Goal: Task Accomplishment & Management: Manage account settings

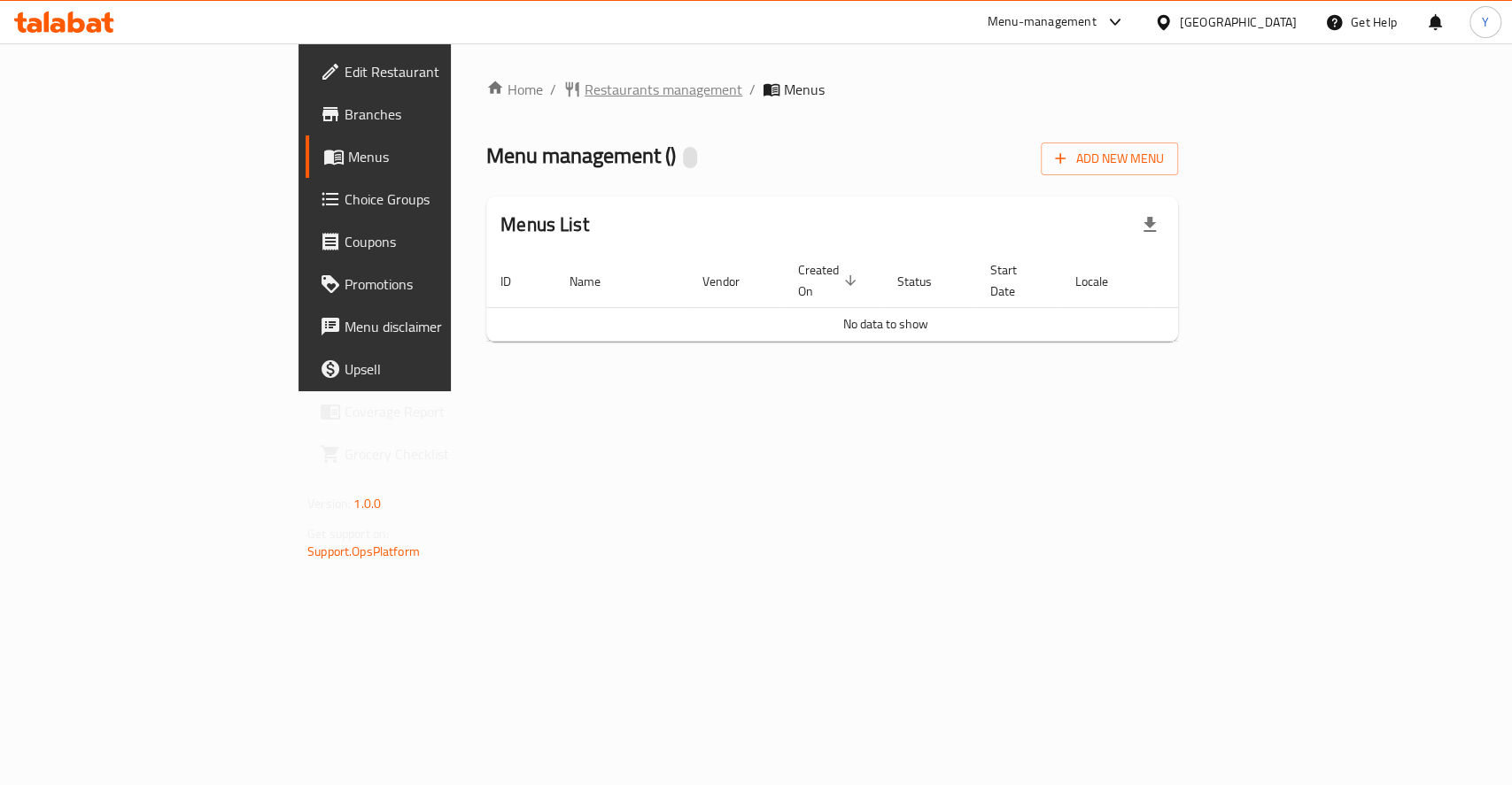
click at [584, 90] on span "Restaurants management" at bounding box center [663, 89] width 158 height 21
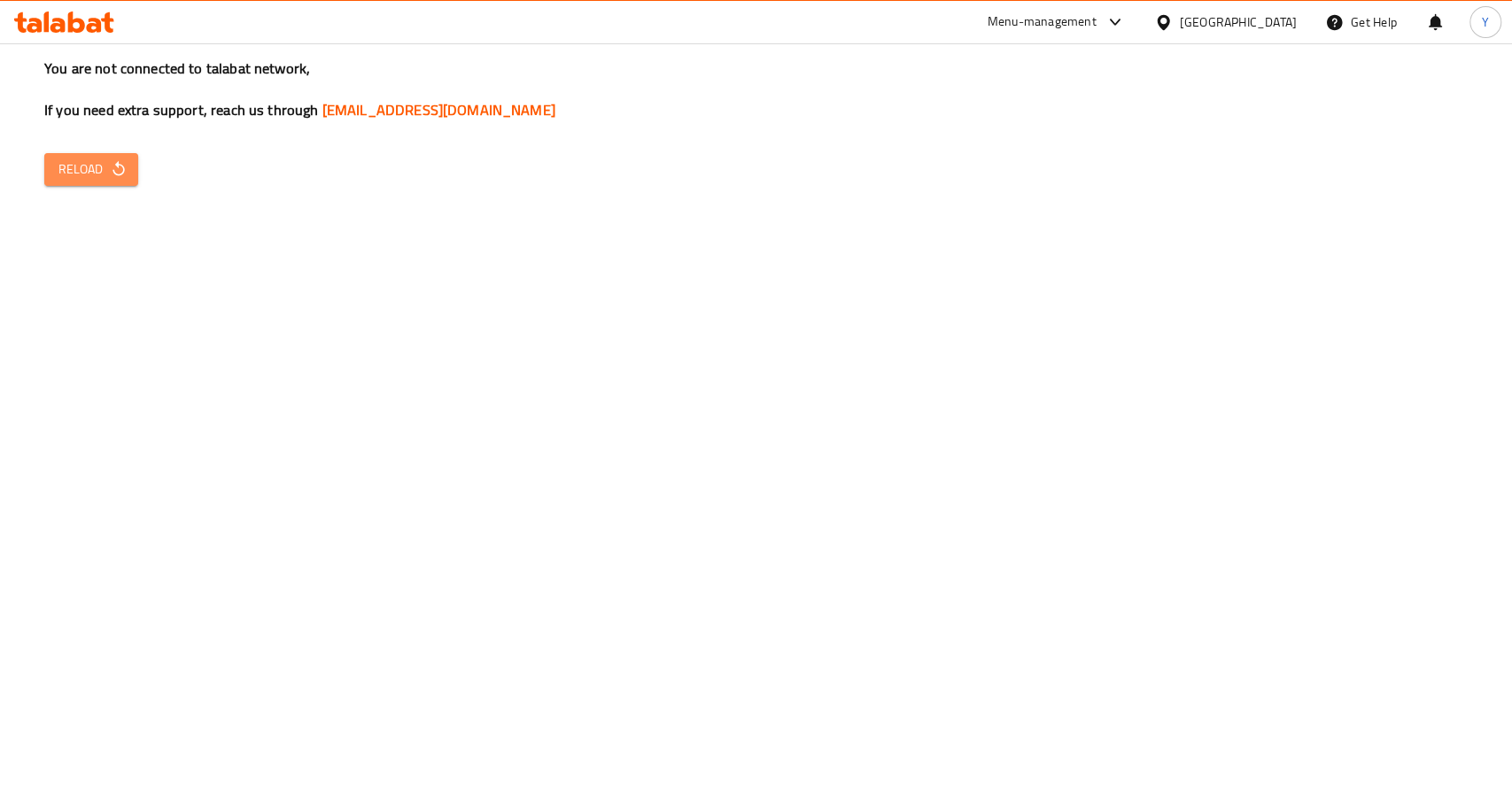
click at [100, 174] on span "Reload" at bounding box center [91, 169] width 65 height 22
click at [118, 165] on icon "button" at bounding box center [118, 169] width 12 height 15
click at [66, 173] on span "Reload" at bounding box center [91, 169] width 65 height 22
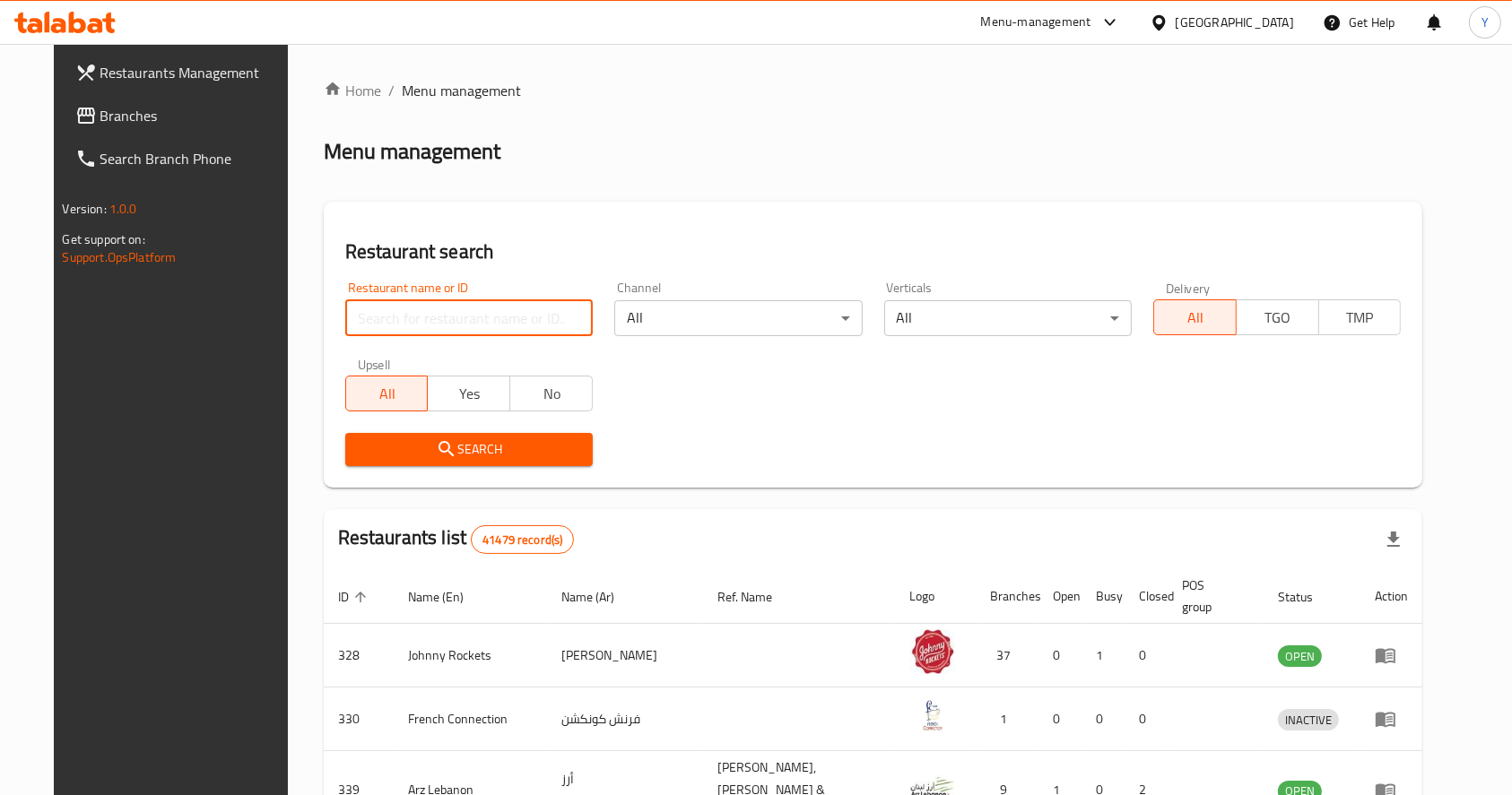
drag, startPoint x: 0, startPoint y: 0, endPoint x: 427, endPoint y: 309, distance: 527.1
click at [427, 309] on input "search" at bounding box center [469, 318] width 247 height 36
type input "Pak darbar"
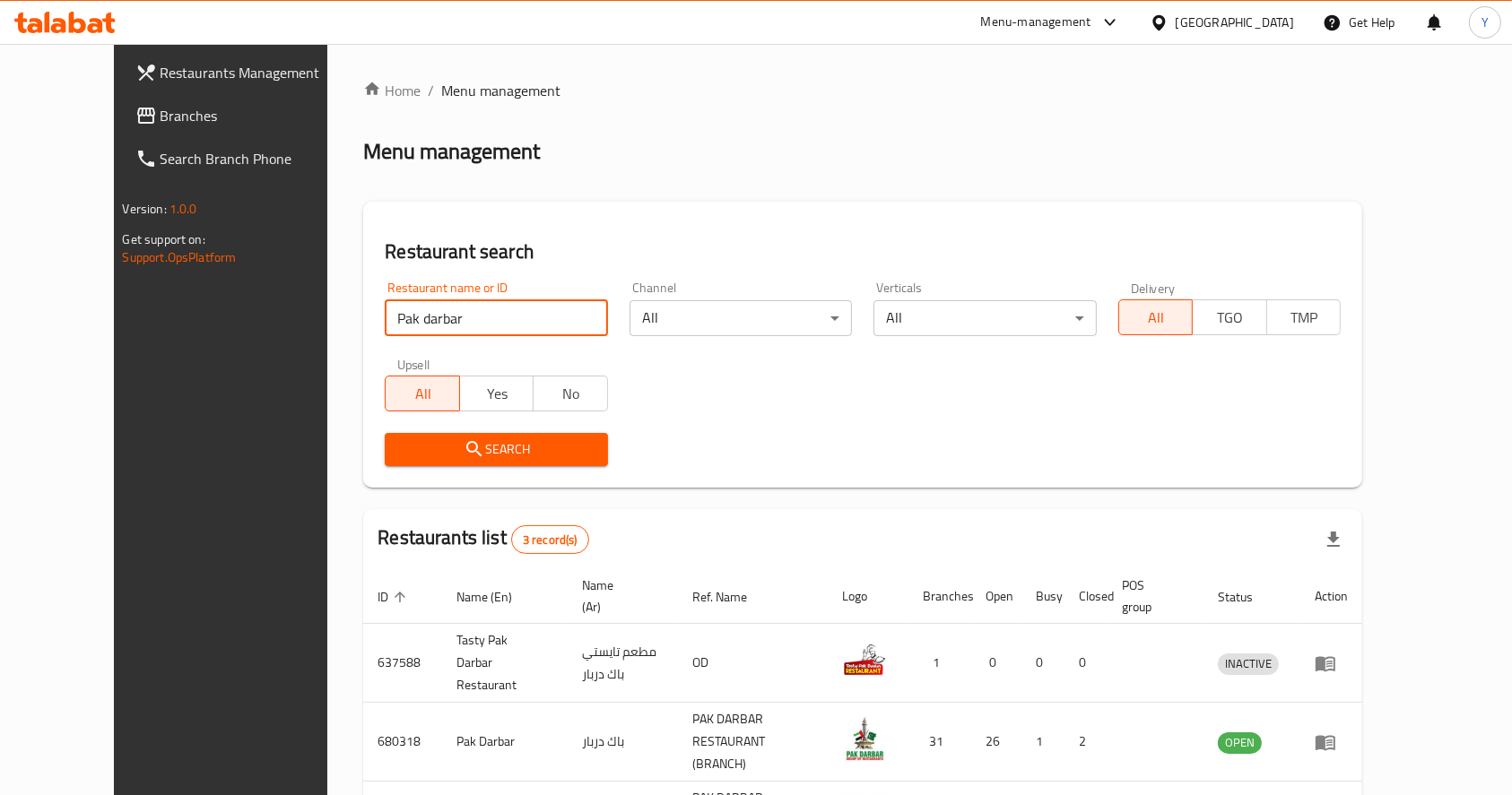
scroll to position [115, 0]
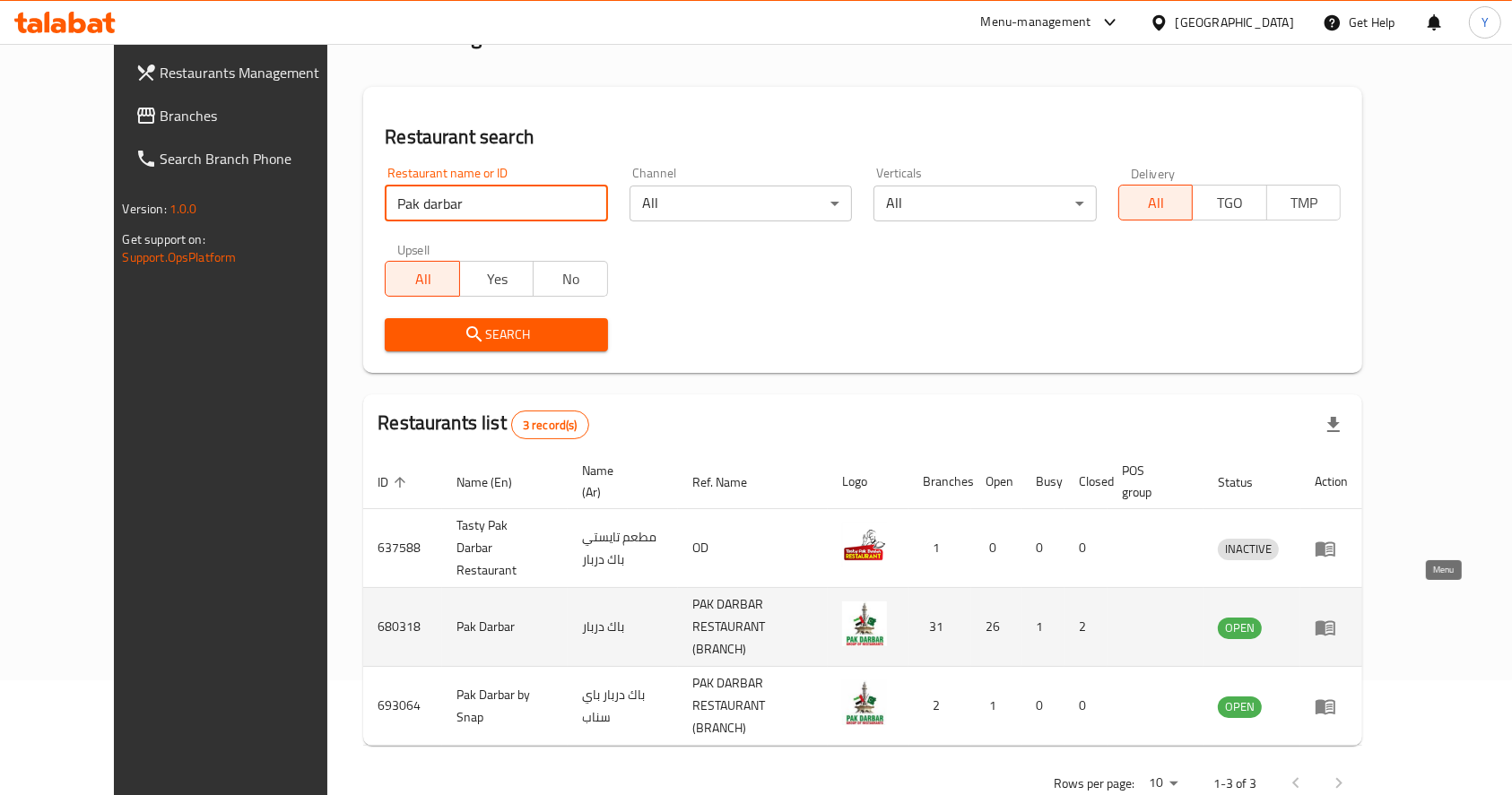
click at [1336, 621] on icon "enhanced table" at bounding box center [1326, 629] width 19 height 16
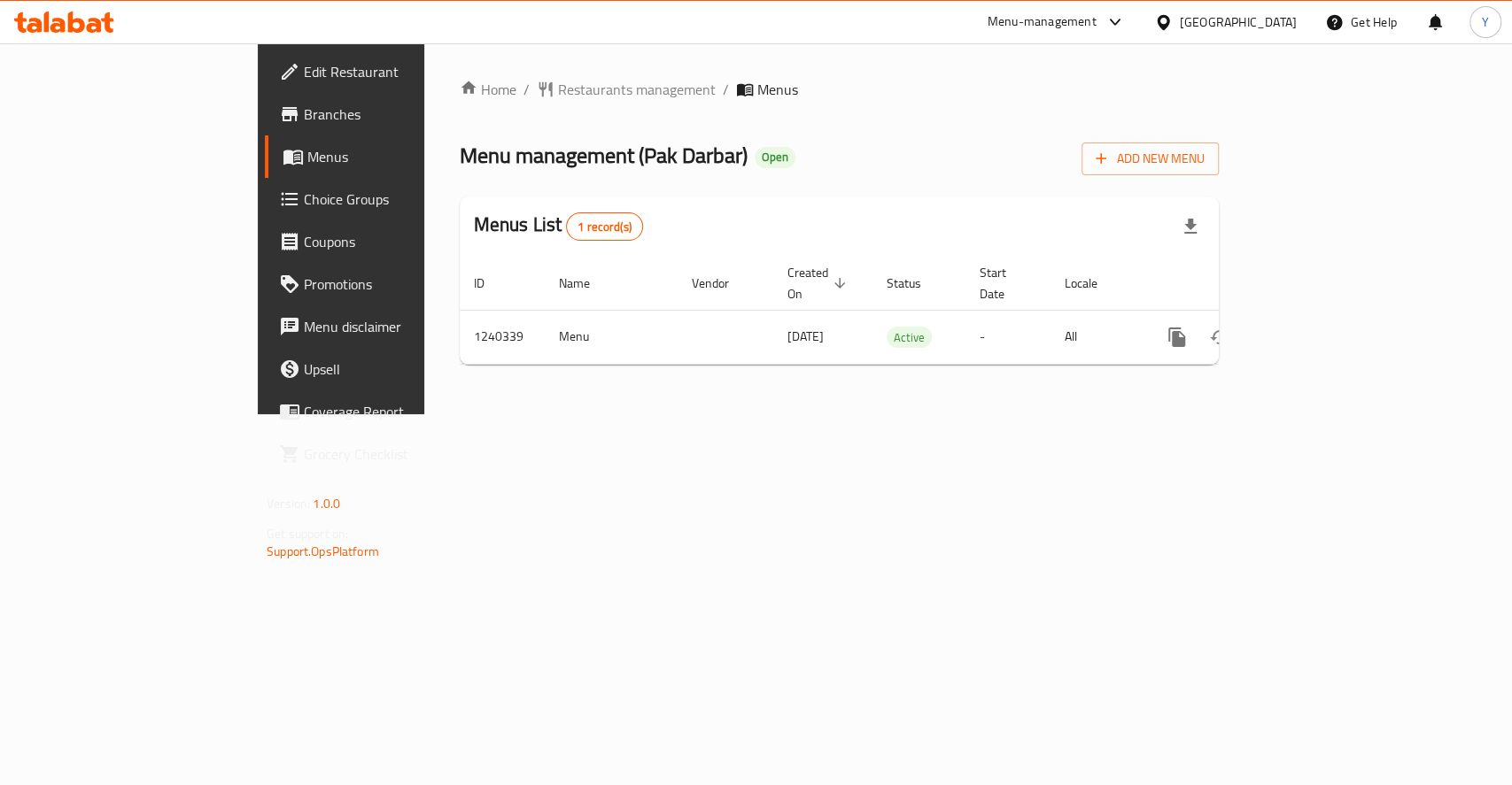
click at [1219, 353] on div "Home / Restaurants management / Menus Menu management ( Pak Darbar ) Open Add N…" at bounding box center [839, 229] width 759 height 300
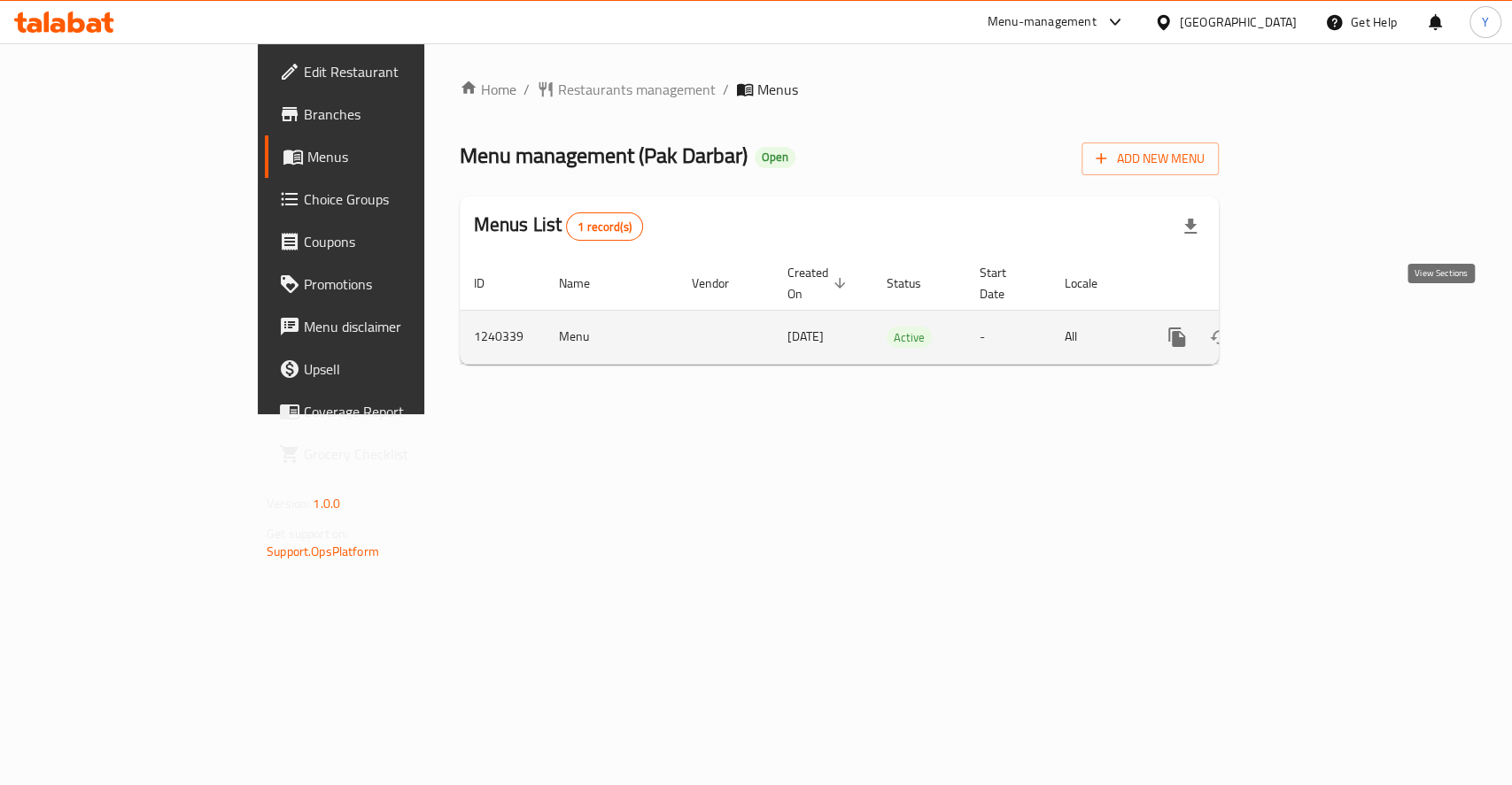
click at [1312, 330] on icon "enhanced table" at bounding box center [1304, 337] width 16 height 16
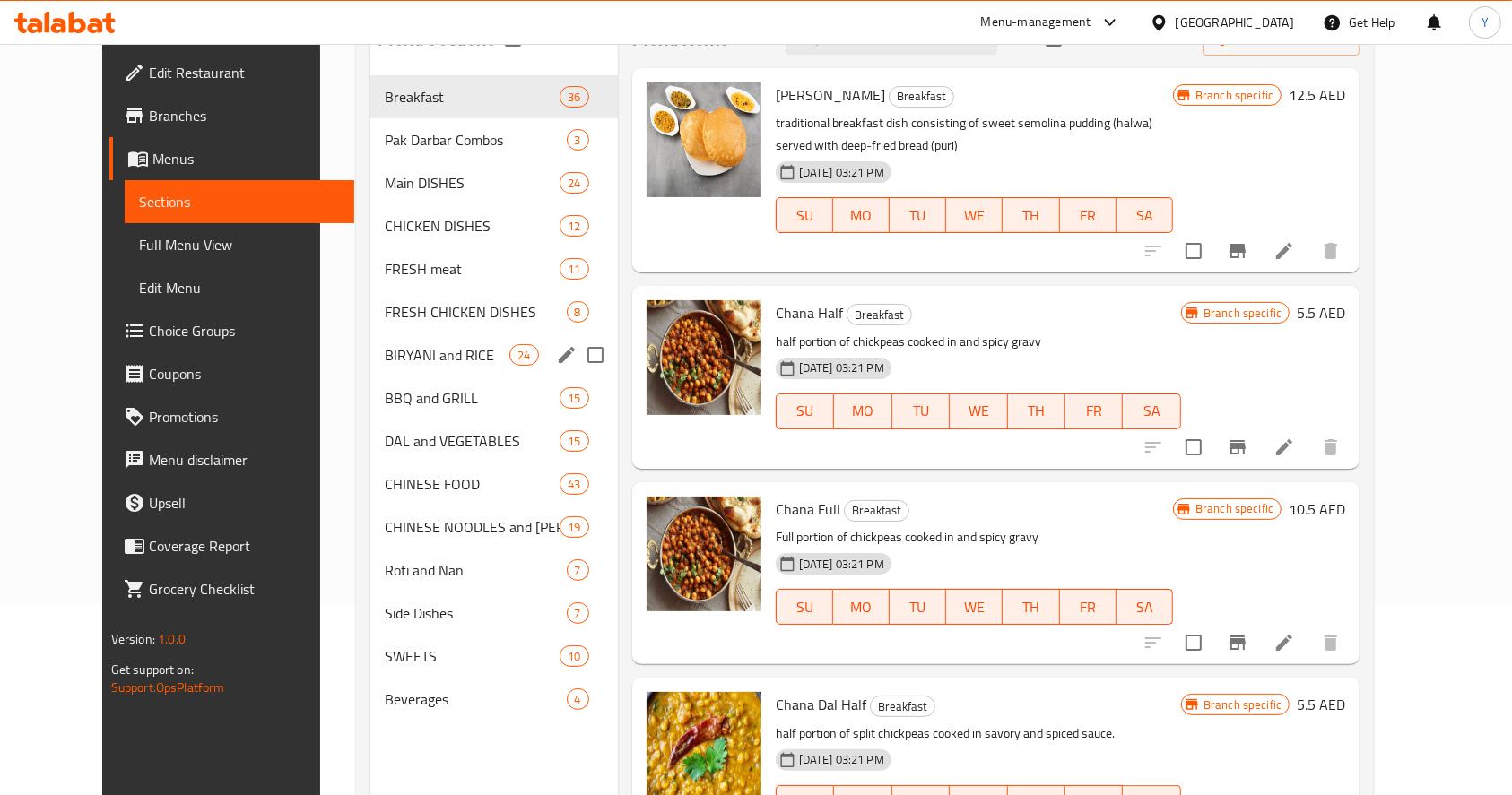
scroll to position [209, 0]
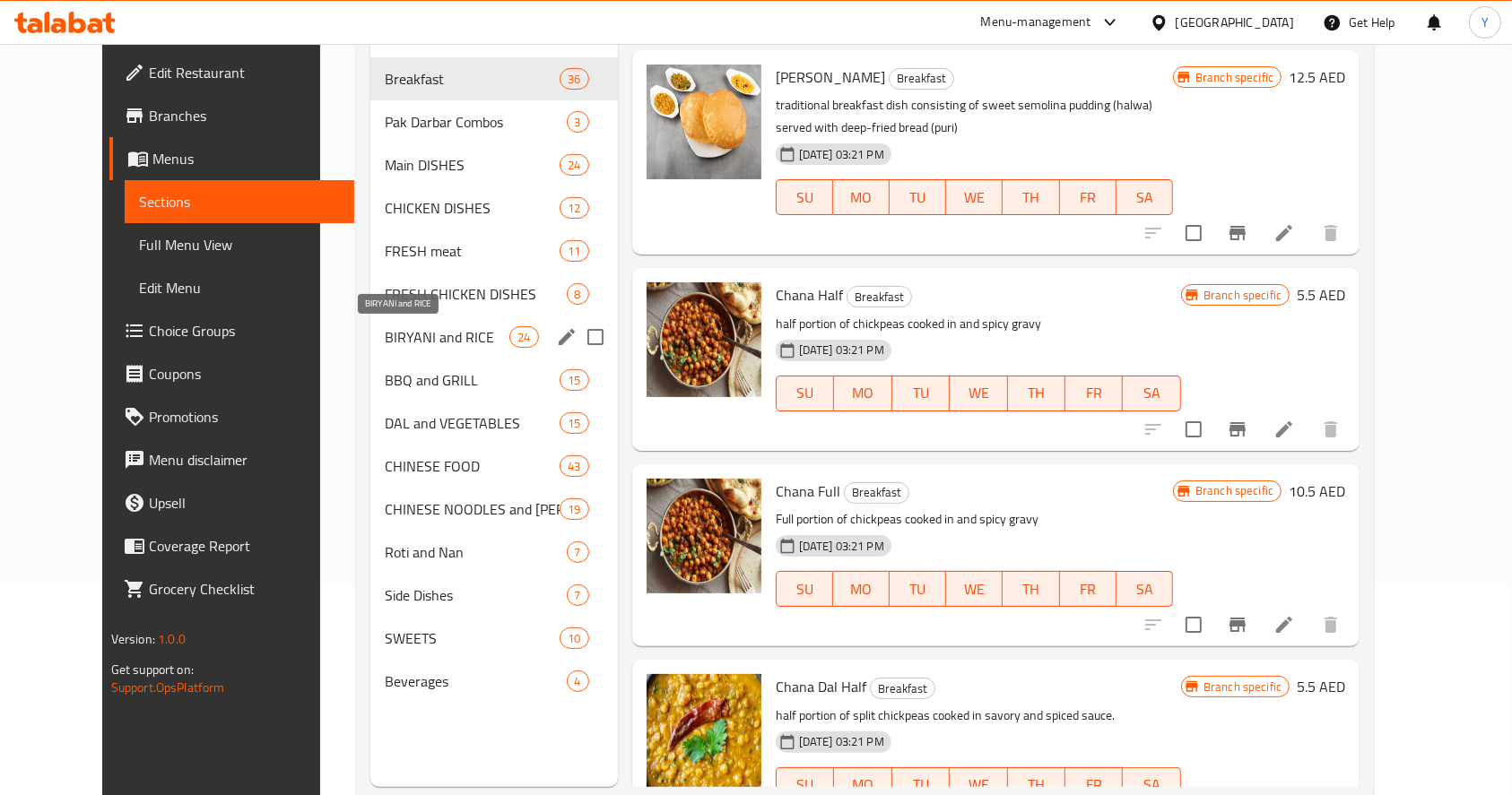
click at [416, 321] on div "BIRYANI and RICE 24" at bounding box center [495, 337] width 247 height 43
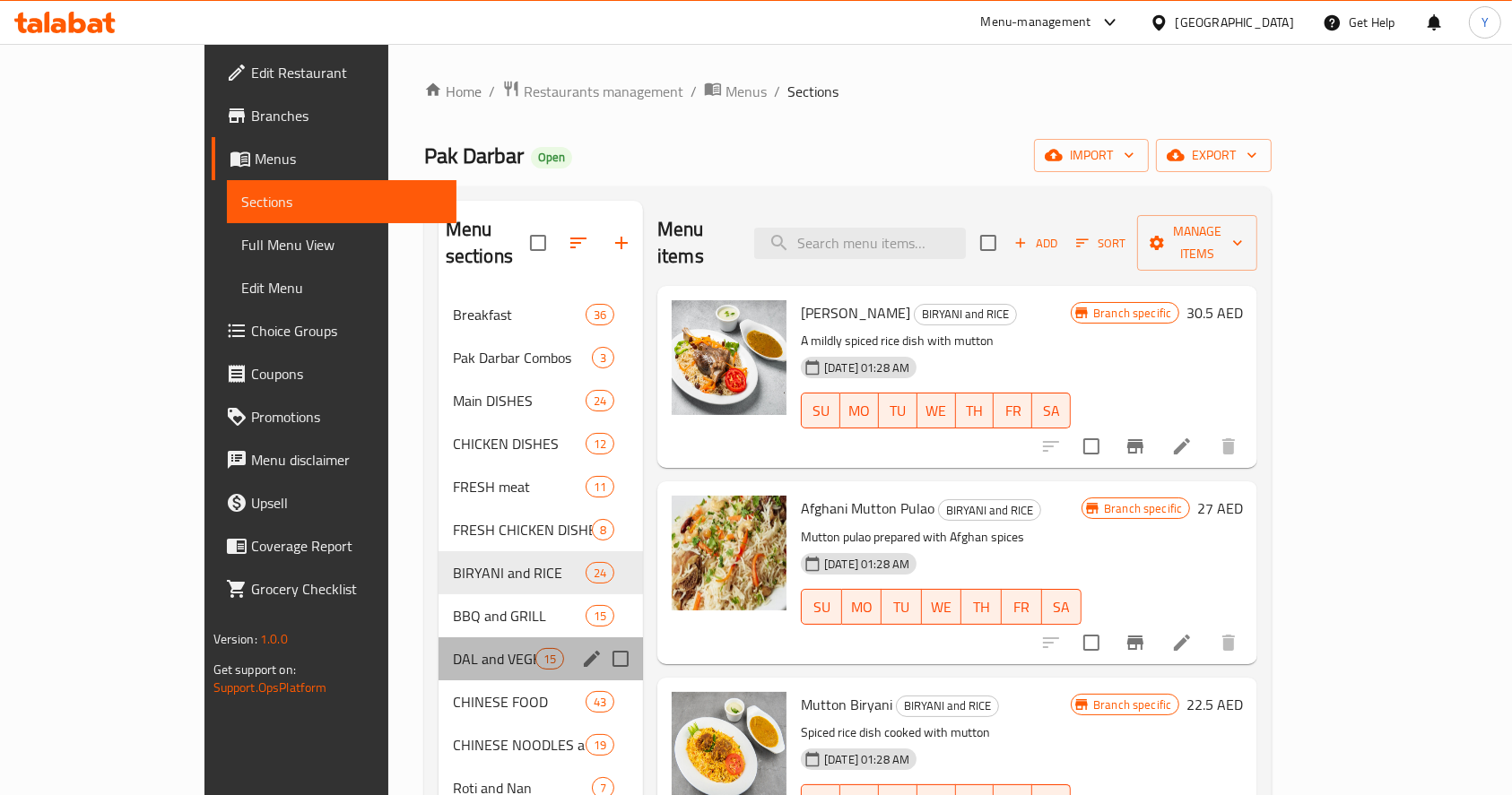
click at [439, 637] on div "DAL and VEGETABLES 15" at bounding box center [541, 659] width 204 height 43
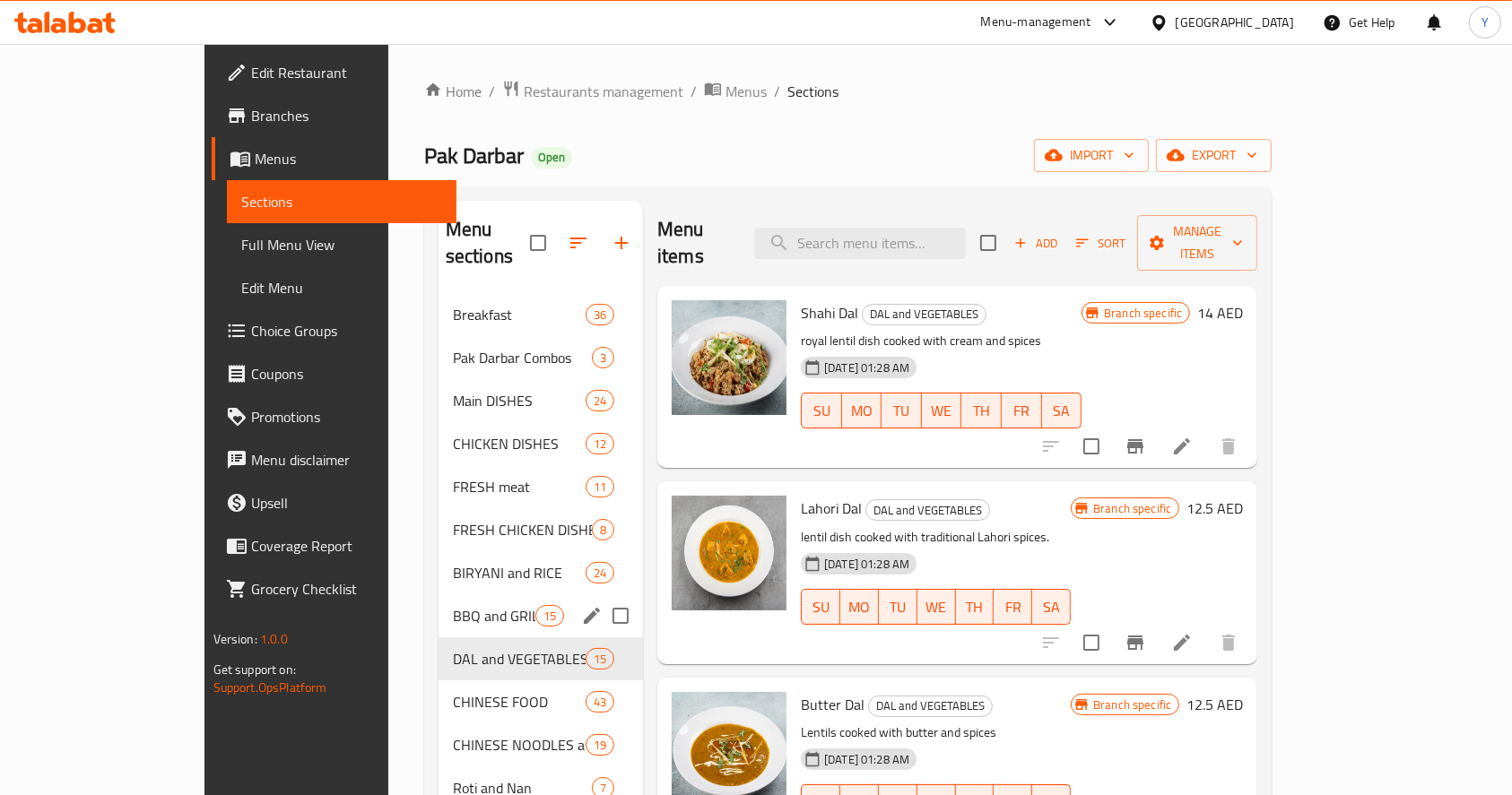
click at [453, 605] on span "BBQ and GRILL" at bounding box center [494, 616] width 83 height 21
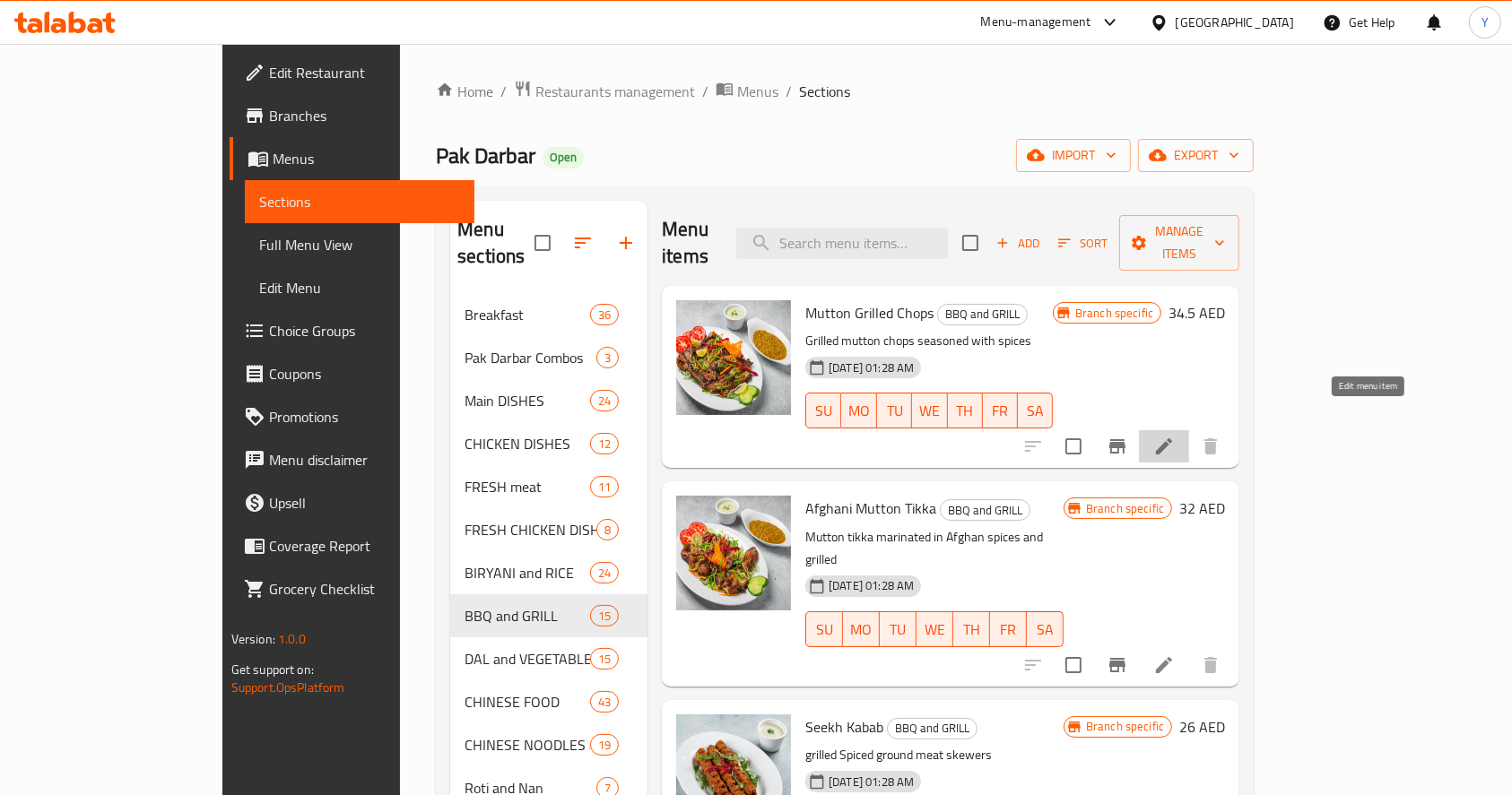
click at [1175, 436] on icon at bounding box center [1164, 447] width 21 height 21
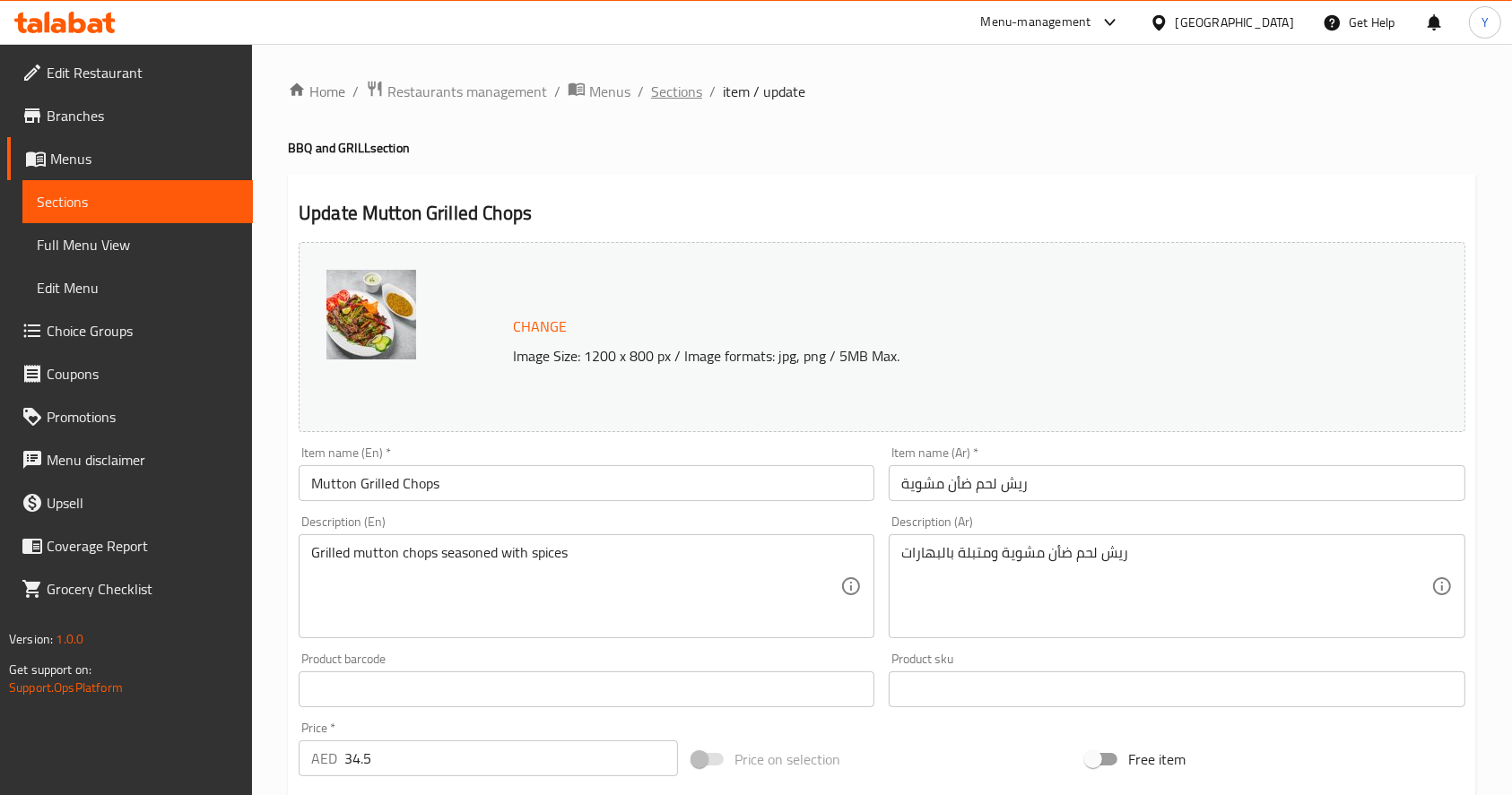
click at [676, 90] on span "Sections" at bounding box center [677, 91] width 52 height 21
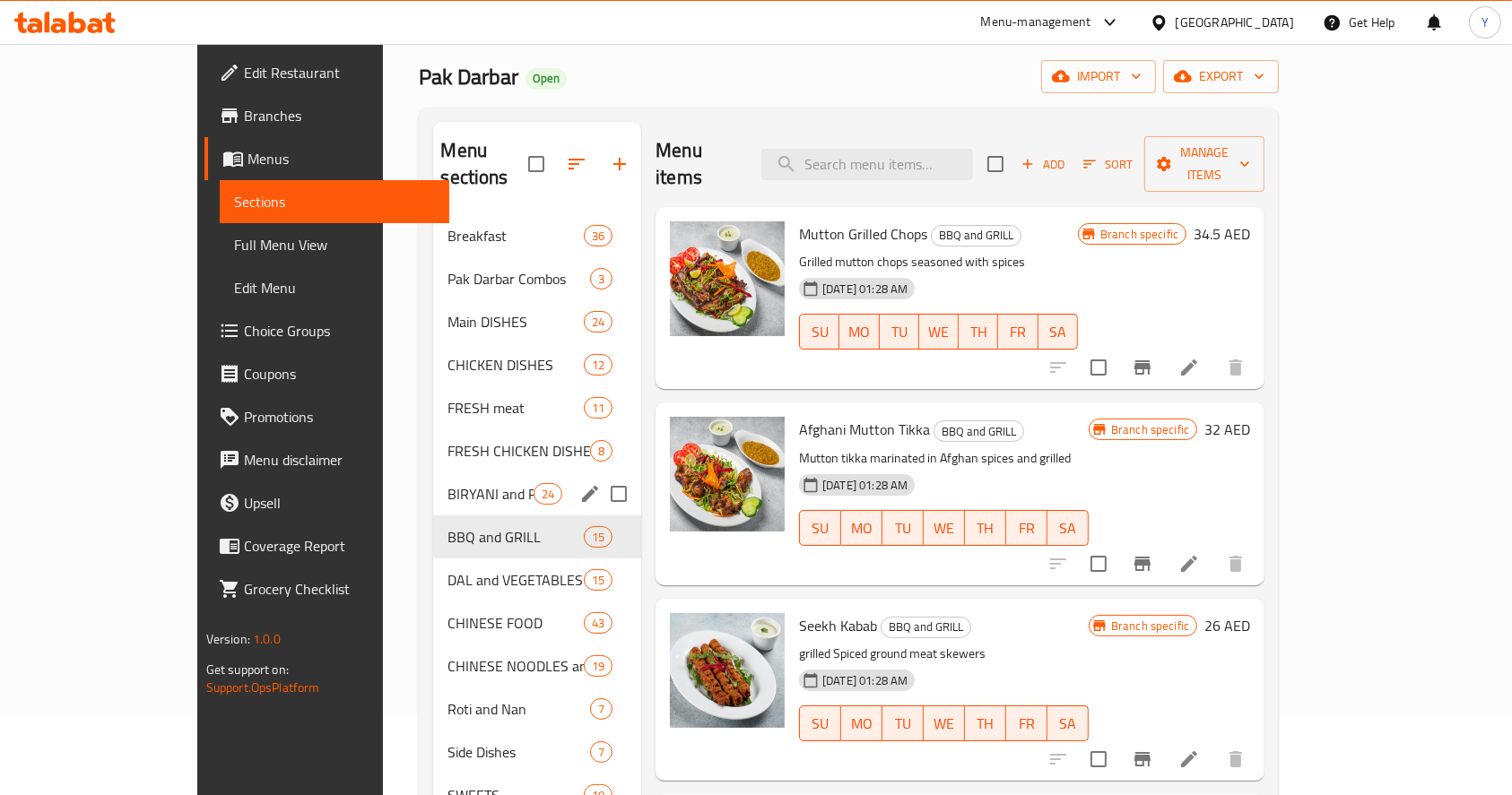
scroll to position [81, 0]
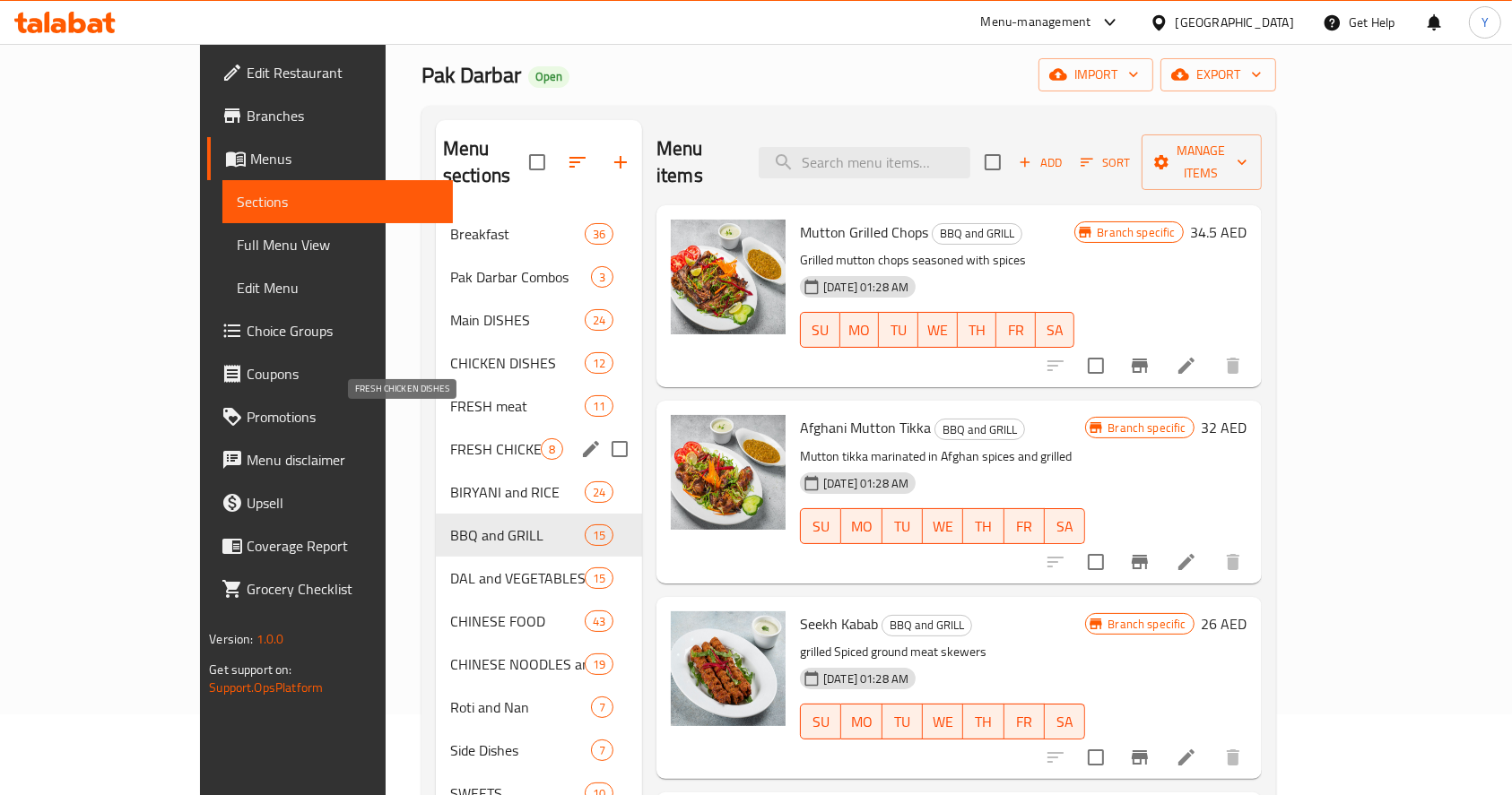
click at [451, 439] on span "FRESH CHICKEN DISHES" at bounding box center [496, 450] width 91 height 21
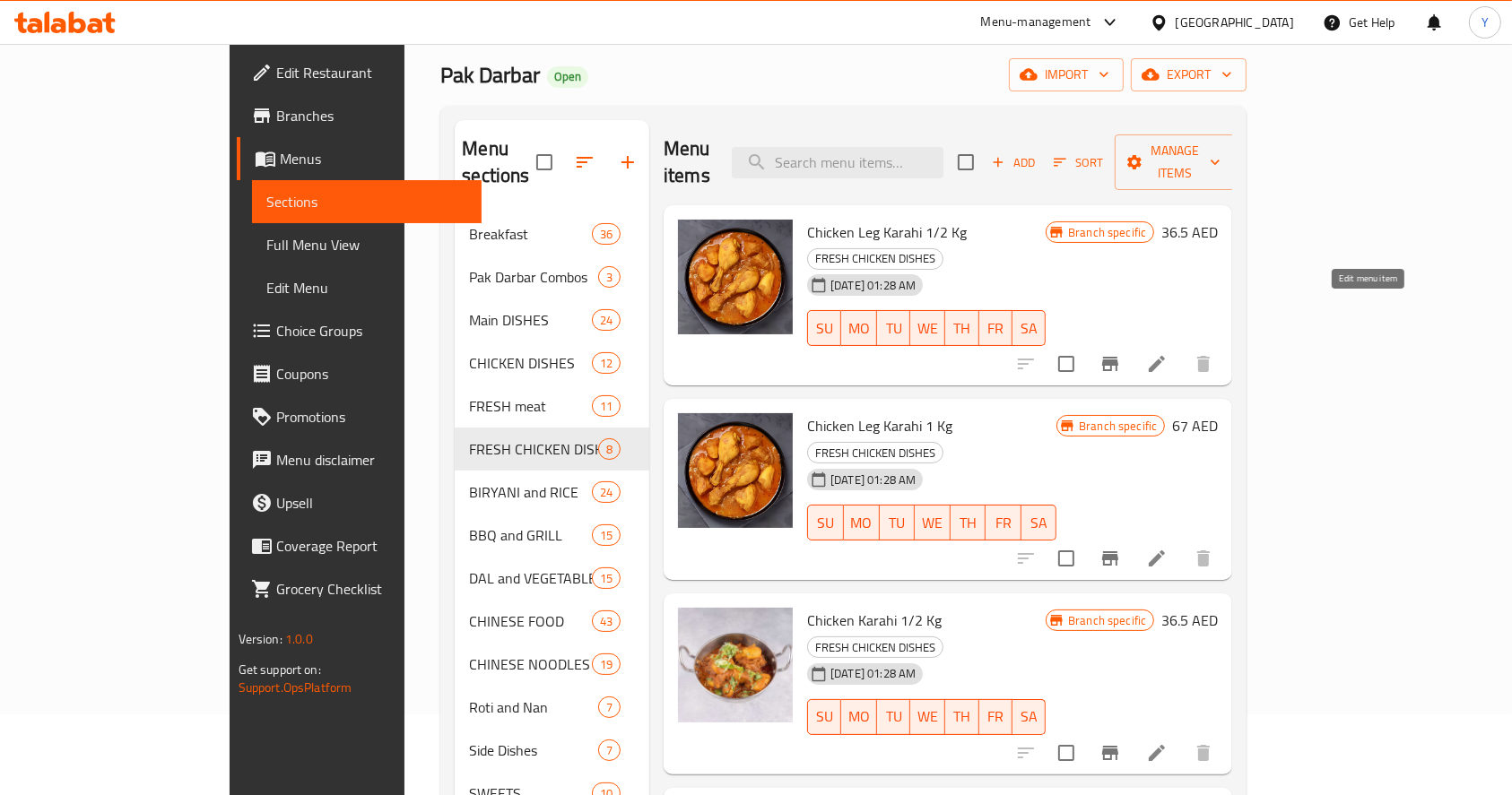
click at [1168, 353] on icon at bounding box center [1158, 364] width 21 height 21
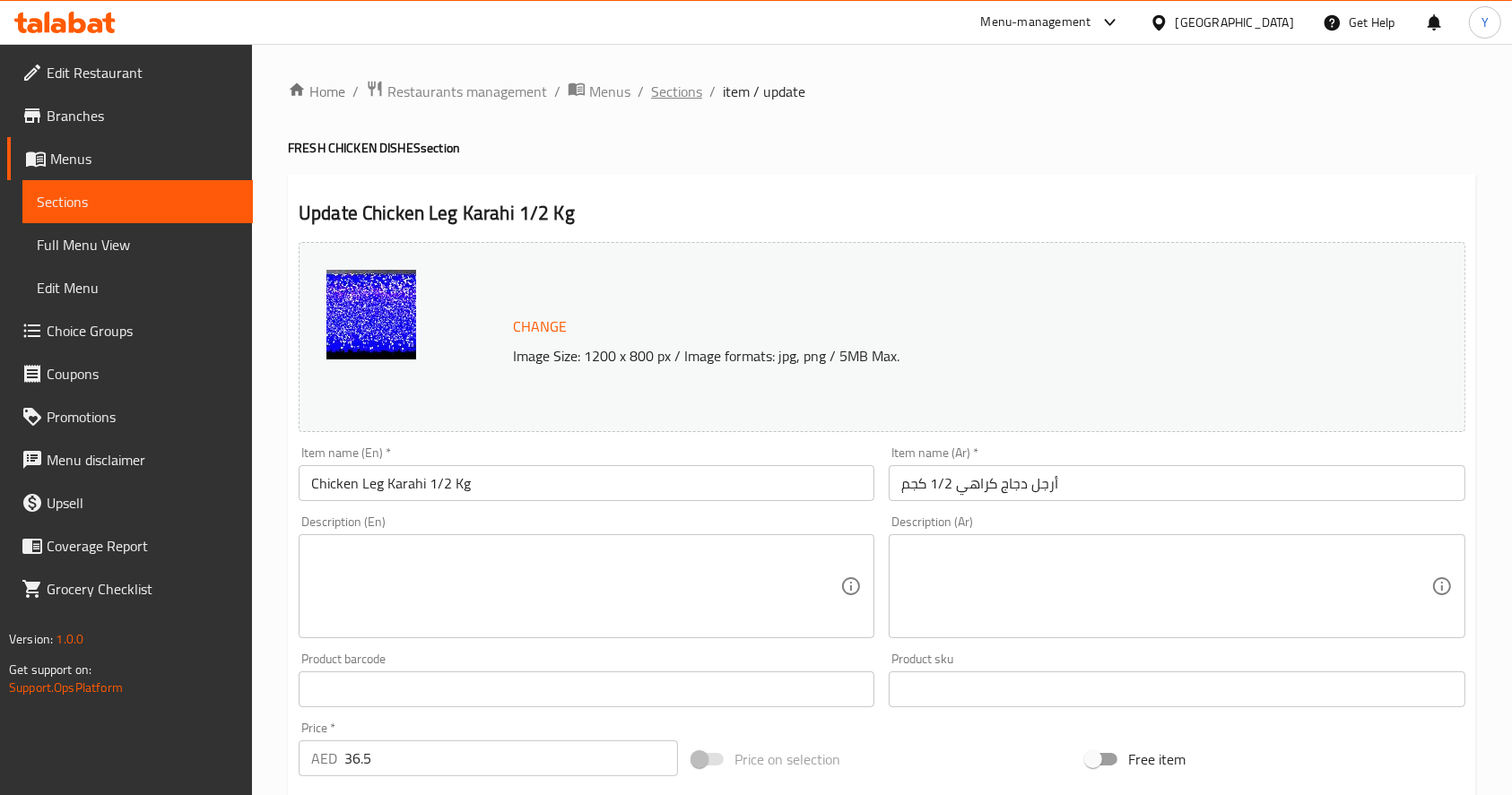
click at [670, 90] on span "Sections" at bounding box center [677, 91] width 52 height 21
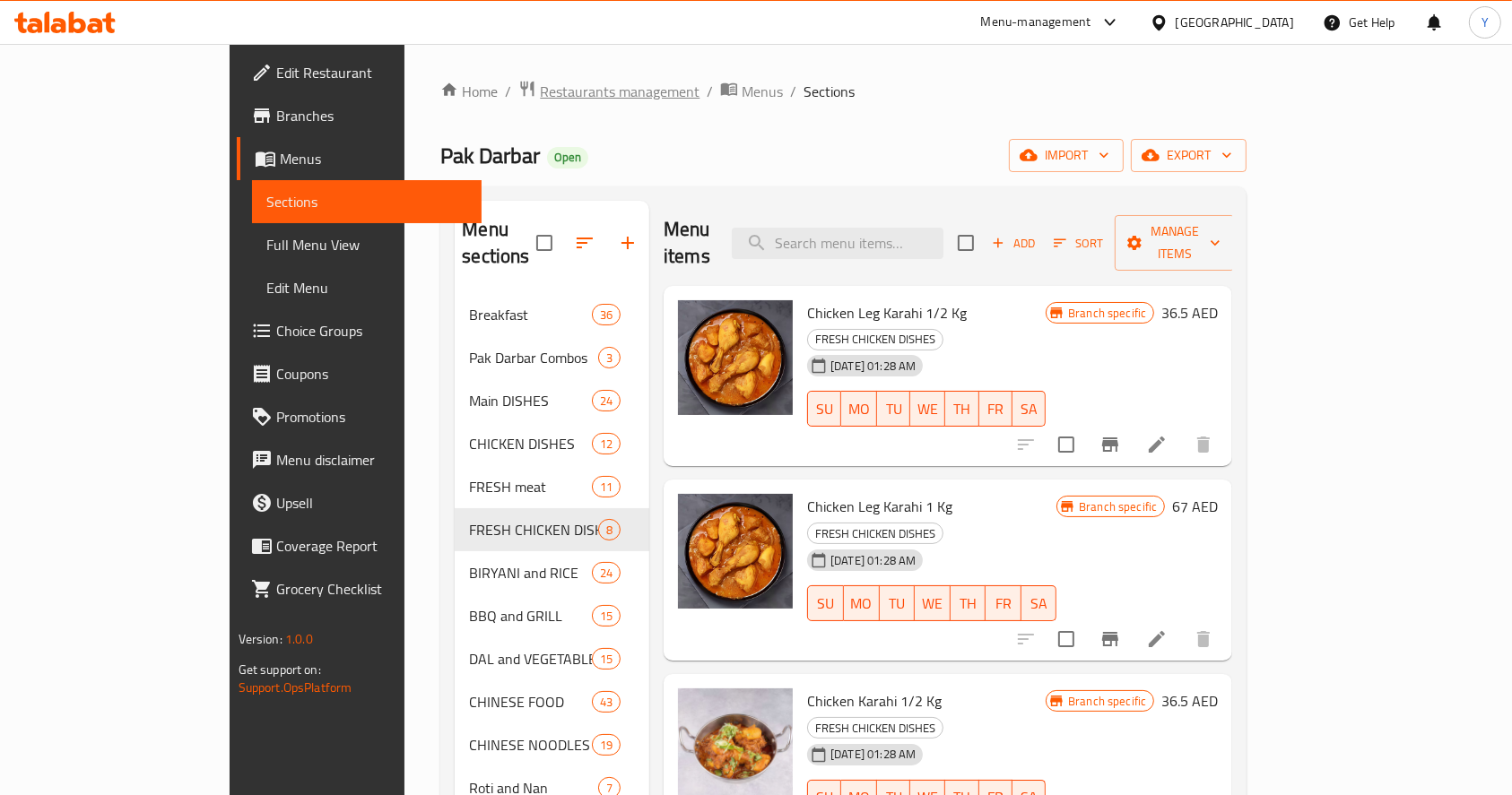
click at [540, 94] on span "Restaurants management" at bounding box center [620, 91] width 160 height 21
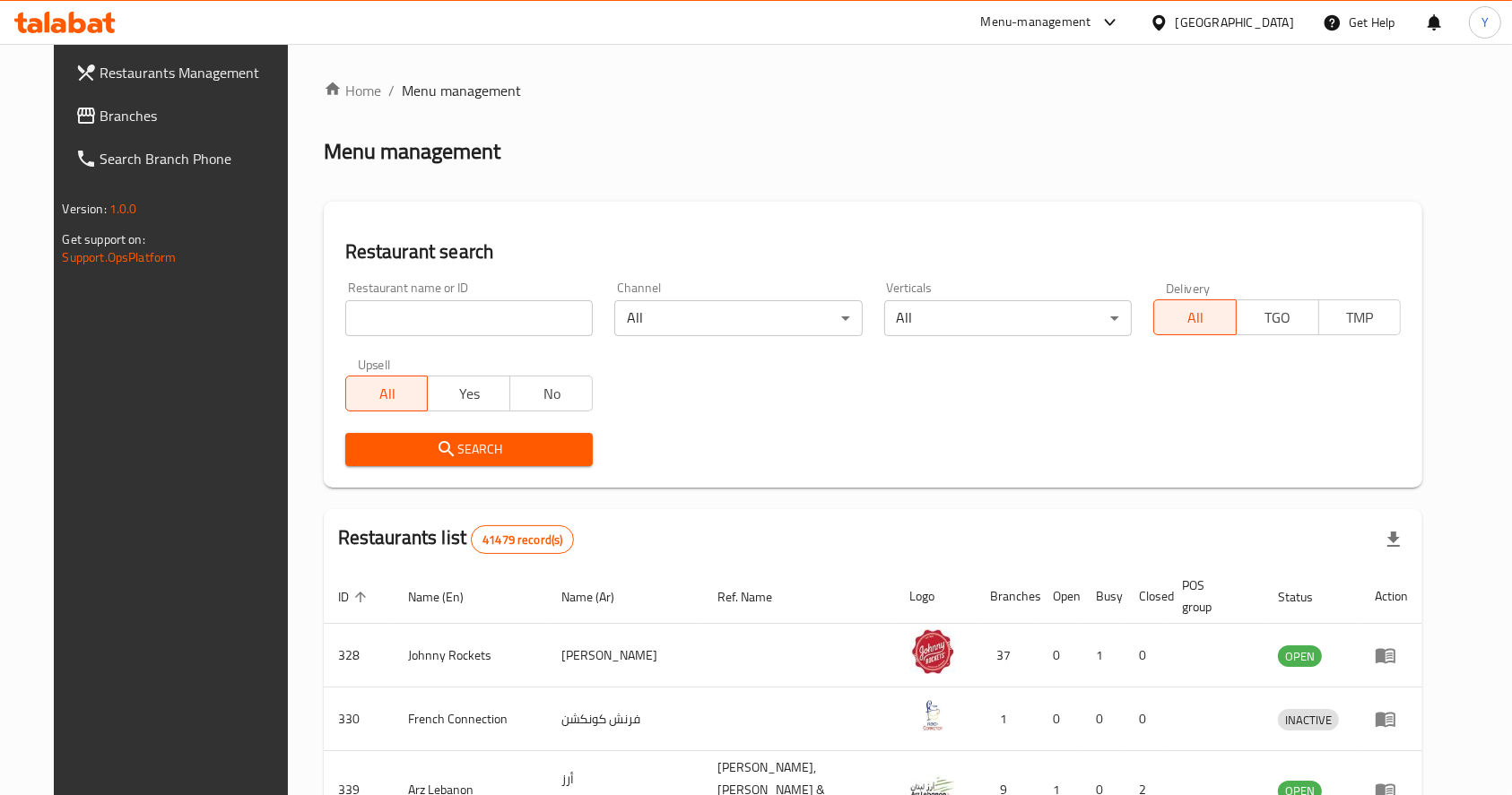
click at [412, 324] on input "search" at bounding box center [469, 318] width 247 height 36
type input "pak darbar"
click button "Search" at bounding box center [469, 450] width 247 height 33
